Goal: Transaction & Acquisition: Purchase product/service

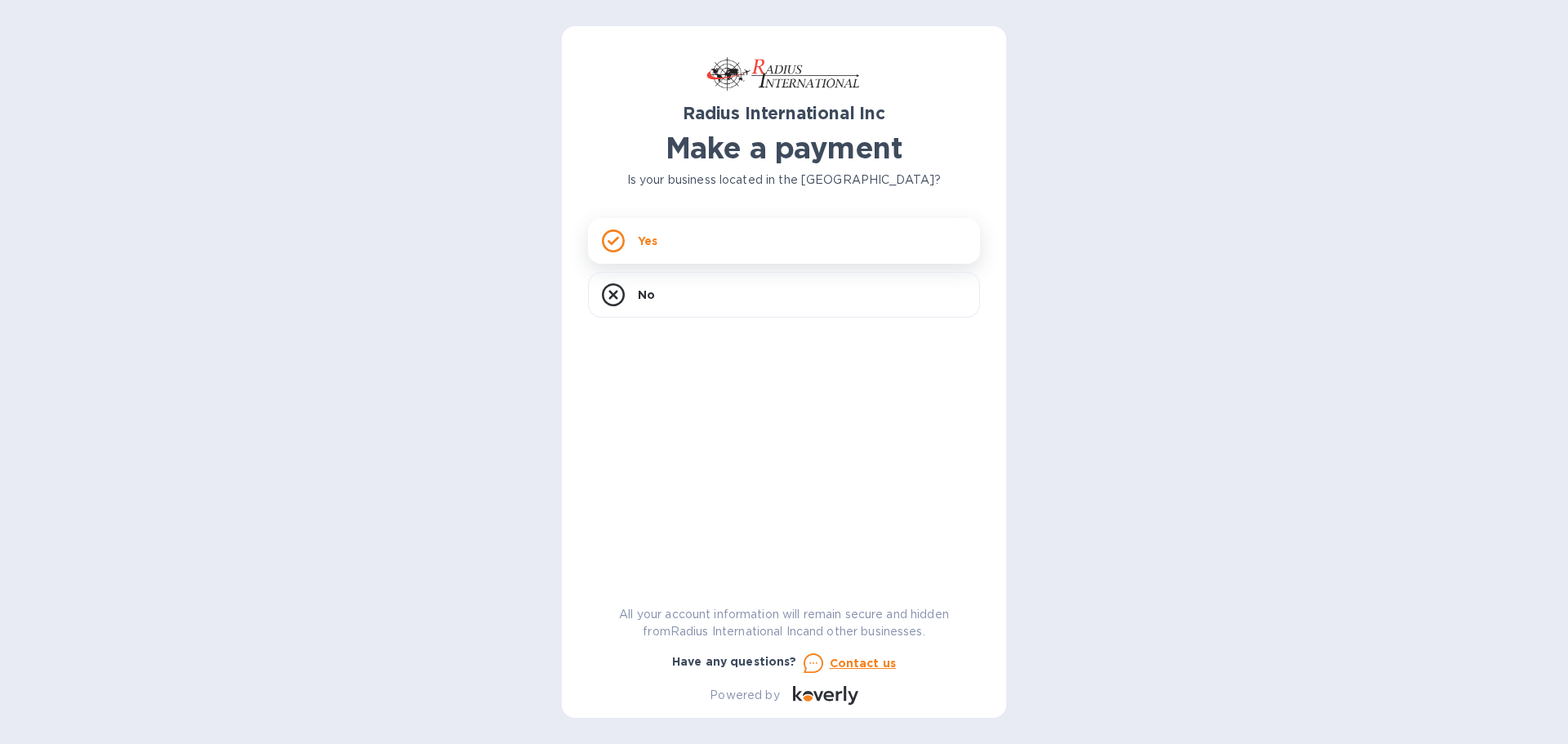
click at [704, 247] on div "Yes" at bounding box center [784, 241] width 392 height 46
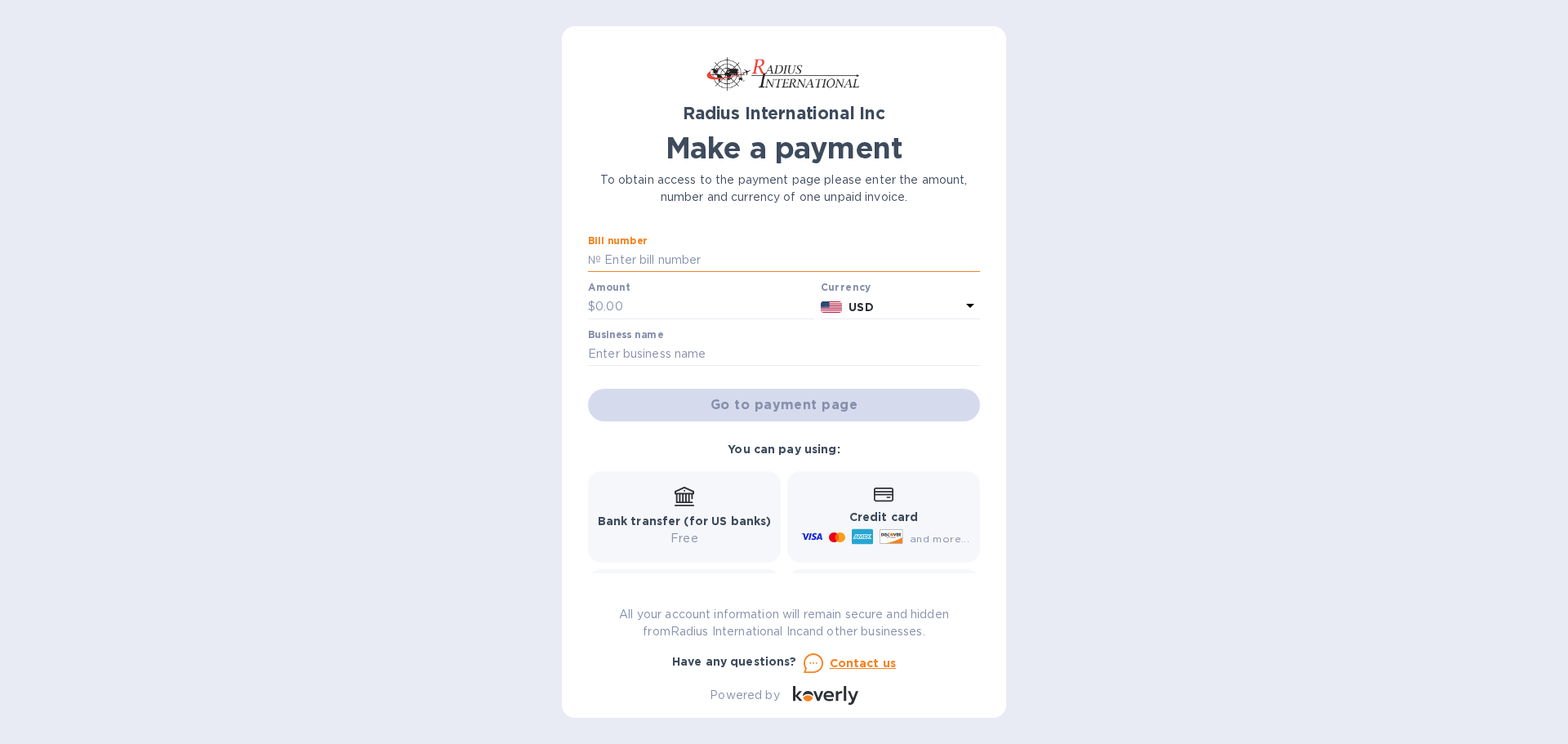
click at [663, 267] on input "text" at bounding box center [791, 261] width 379 height 24
type input "SSI00097501"
click at [637, 306] on input "text" at bounding box center [705, 307] width 219 height 24
type input "18,532.28"
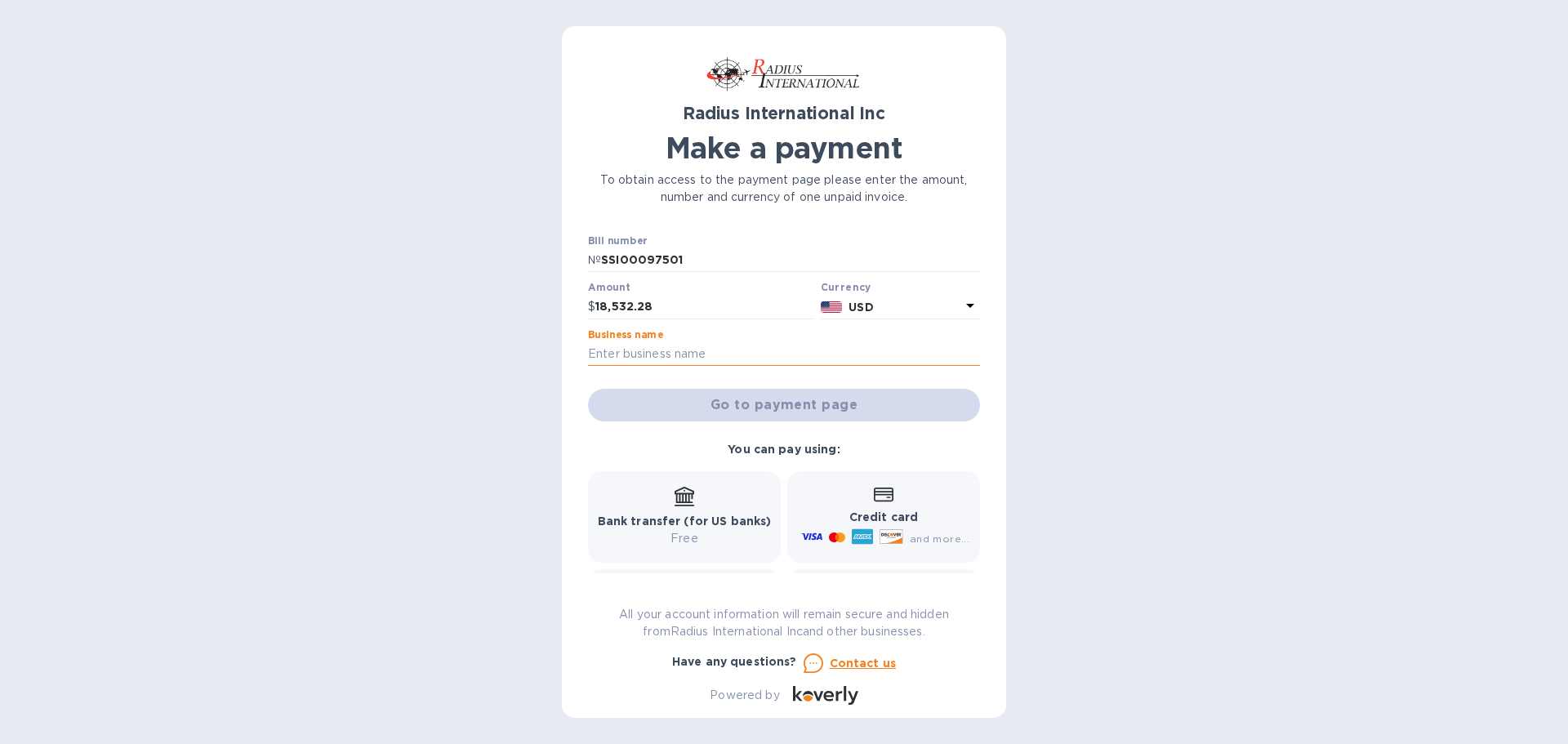
click at [748, 347] on input "text" at bounding box center [784, 355] width 392 height 24
type input "Zim Sailing"
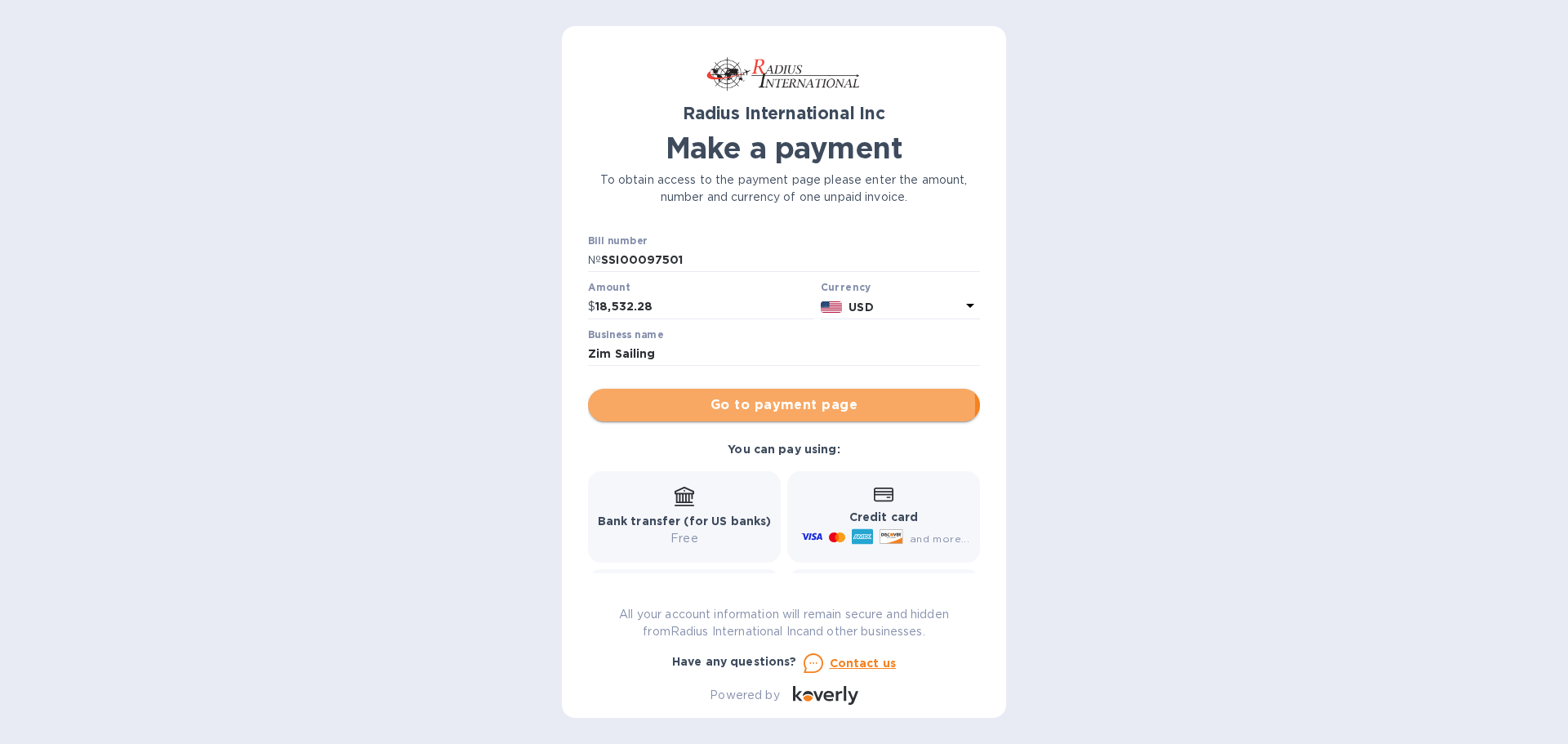
click at [764, 405] on span "Go to payment page" at bounding box center [784, 405] width 366 height 20
